Goal: Information Seeking & Learning: Understand process/instructions

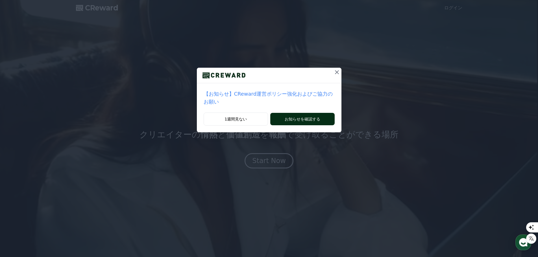
click at [304, 113] on button "お知らせを確認する" at bounding box center [302, 119] width 64 height 12
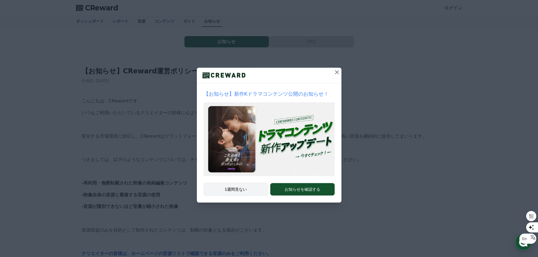
click at [259, 191] on button "1週間見ない" at bounding box center [236, 189] width 65 height 13
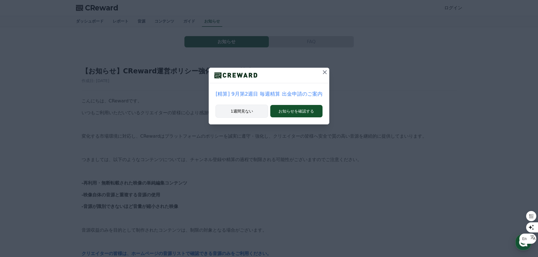
click at [255, 112] on button "1週間見ない" at bounding box center [241, 111] width 53 height 13
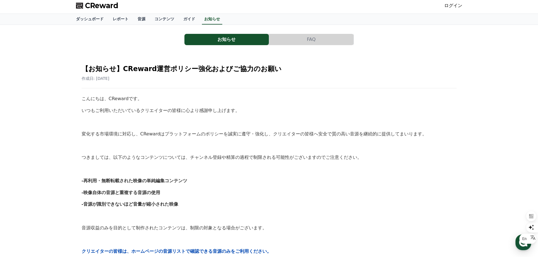
scroll to position [1, 0]
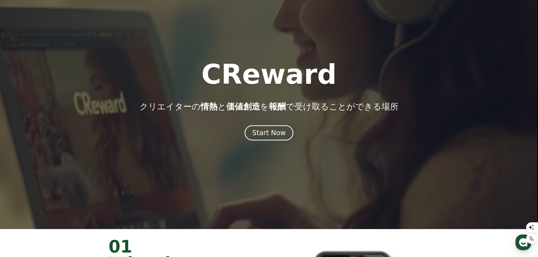
scroll to position [28, 0]
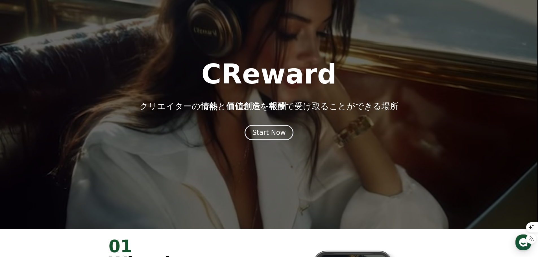
click at [271, 160] on div at bounding box center [269, 100] width 538 height 257
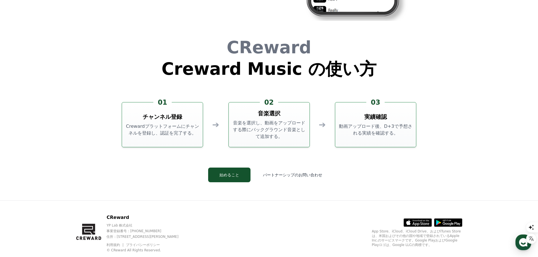
scroll to position [1530, 0]
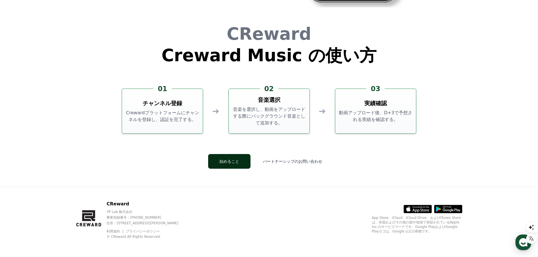
click at [241, 162] on button "始めること" at bounding box center [229, 161] width 42 height 15
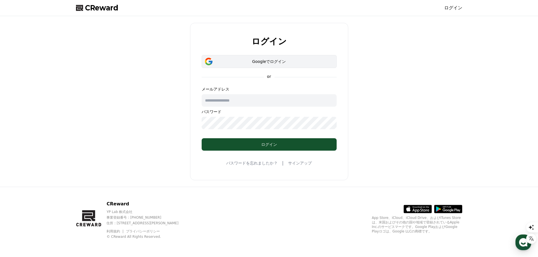
click at [243, 67] on button "Googleでログイン" at bounding box center [269, 61] width 135 height 13
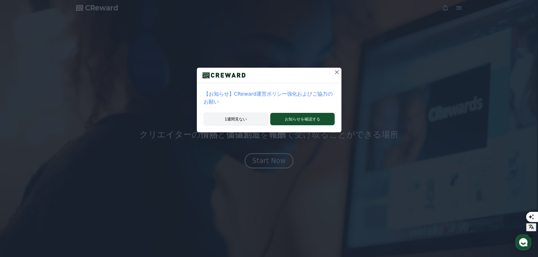
click at [250, 113] on button "1週間見ない" at bounding box center [236, 119] width 65 height 13
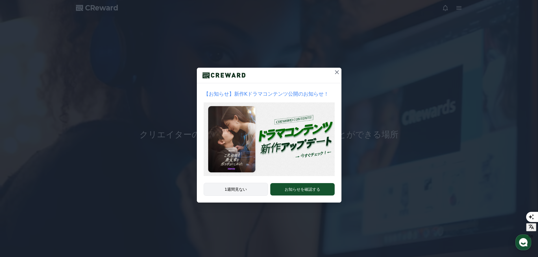
click at [236, 191] on button "1週間見ない" at bounding box center [236, 189] width 65 height 13
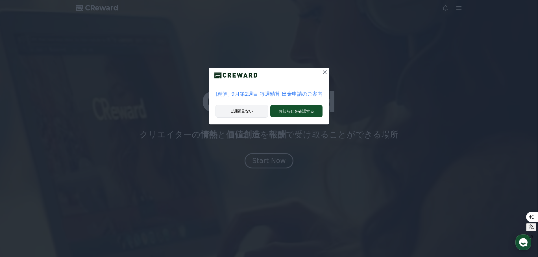
click at [241, 113] on button "1週間見ない" at bounding box center [241, 111] width 53 height 13
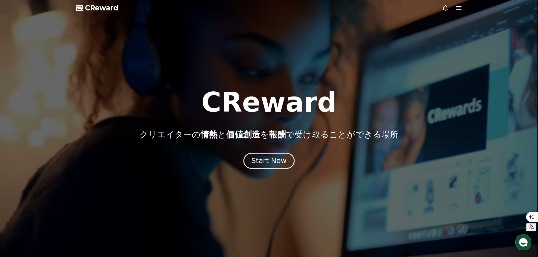
click at [279, 165] on div "Start Now" at bounding box center [268, 161] width 35 height 10
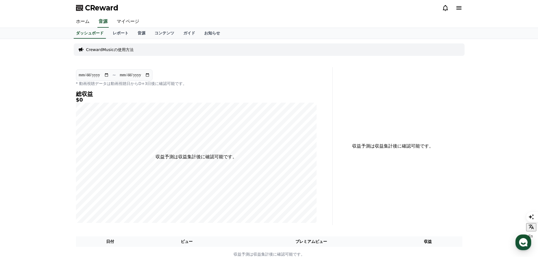
click at [459, 9] on icon at bounding box center [458, 7] width 5 height 3
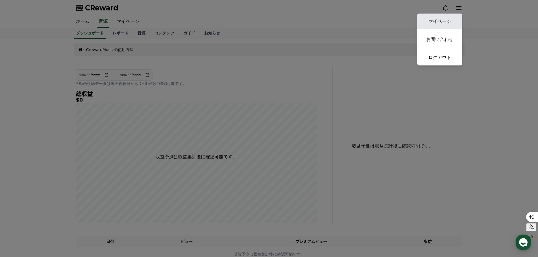
click at [440, 21] on link "マイページ" at bounding box center [439, 22] width 45 height 16
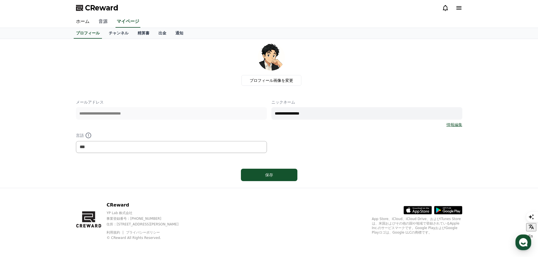
click at [96, 22] on link "音源" at bounding box center [103, 22] width 18 height 12
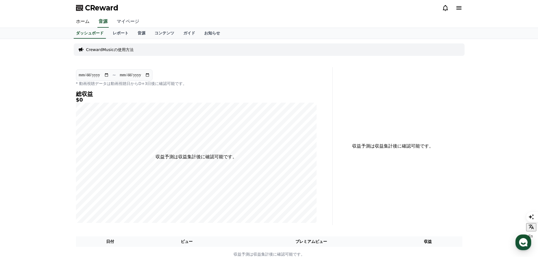
click at [117, 20] on link "マイページ" at bounding box center [128, 22] width 32 height 12
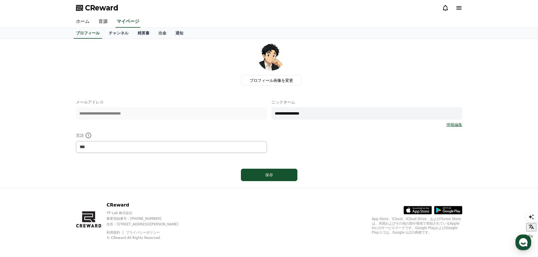
click at [88, 21] on link "ホーム" at bounding box center [82, 22] width 23 height 12
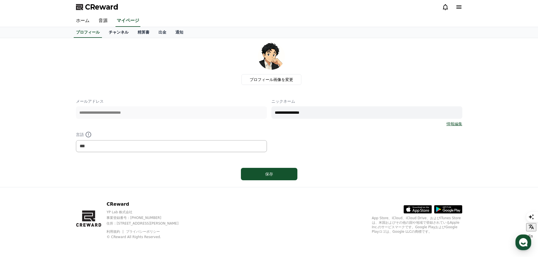
scroll to position [1, 0]
click at [114, 32] on link "チャンネル" at bounding box center [118, 32] width 29 height 11
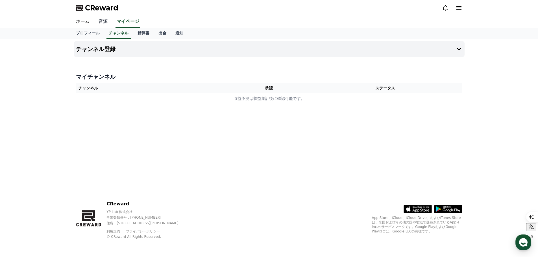
click at [99, 21] on link "音源" at bounding box center [103, 22] width 18 height 12
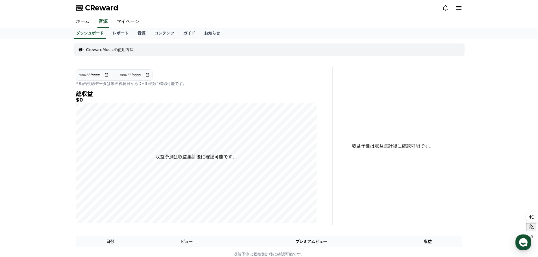
click at [104, 50] on p "CrewardMusicの使用方法" at bounding box center [109, 50] width 47 height 6
